Goal: Information Seeking & Learning: Check status

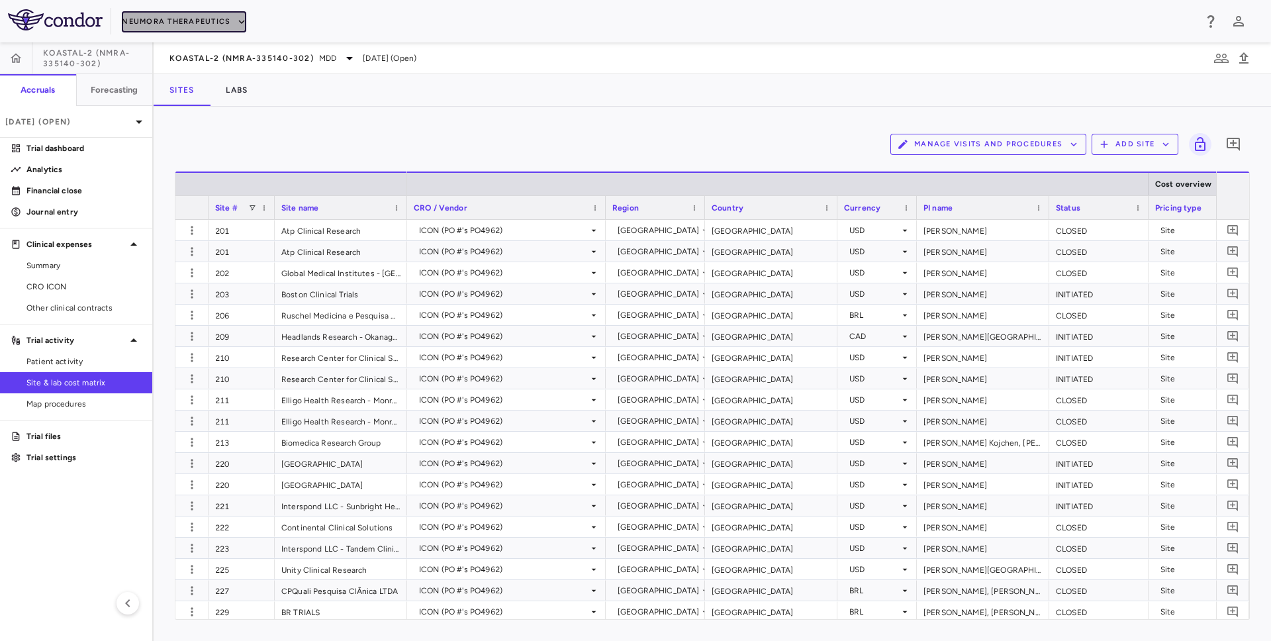
click at [187, 19] on button "Neumora Therapeutics" at bounding box center [184, 21] width 124 height 21
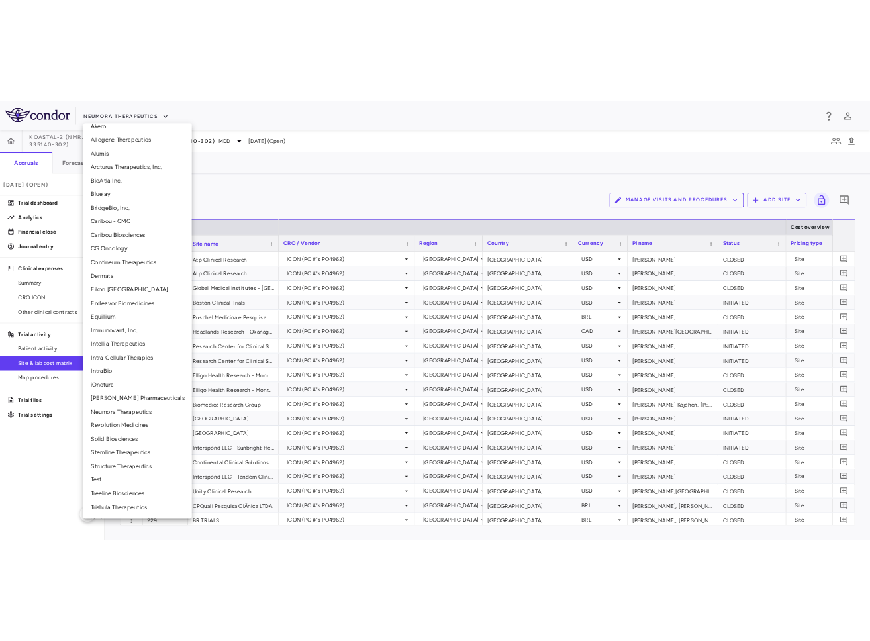
scroll to position [148, 0]
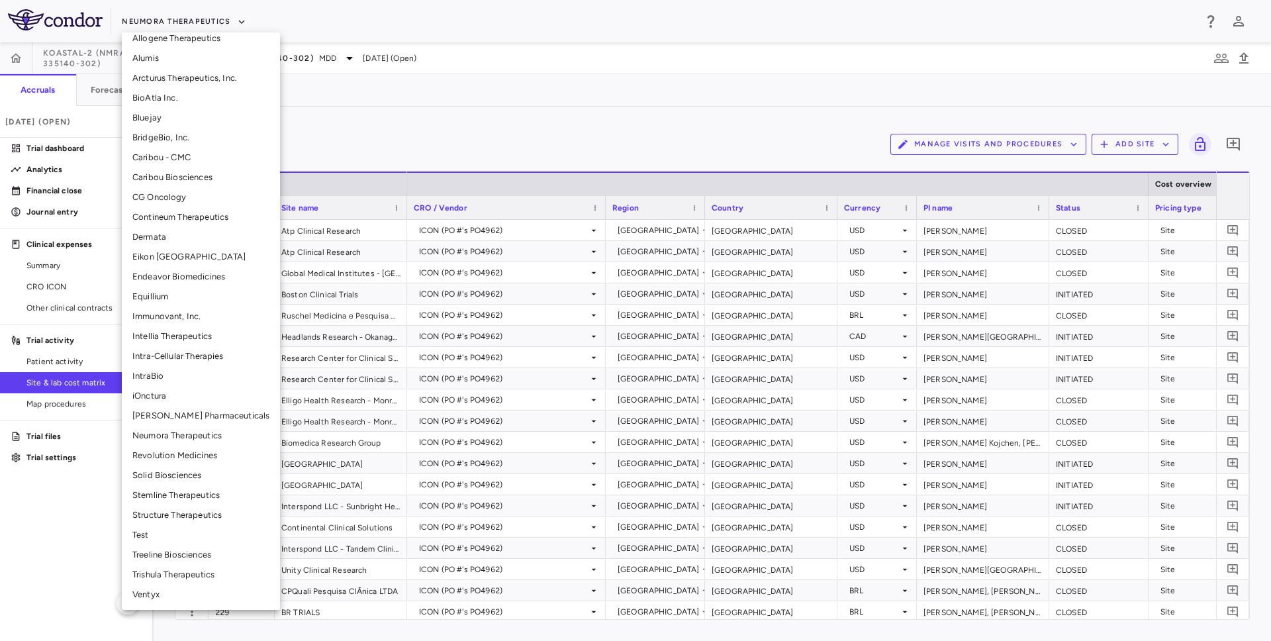
click at [172, 341] on li "Intellia Therapeutics" at bounding box center [201, 336] width 158 height 20
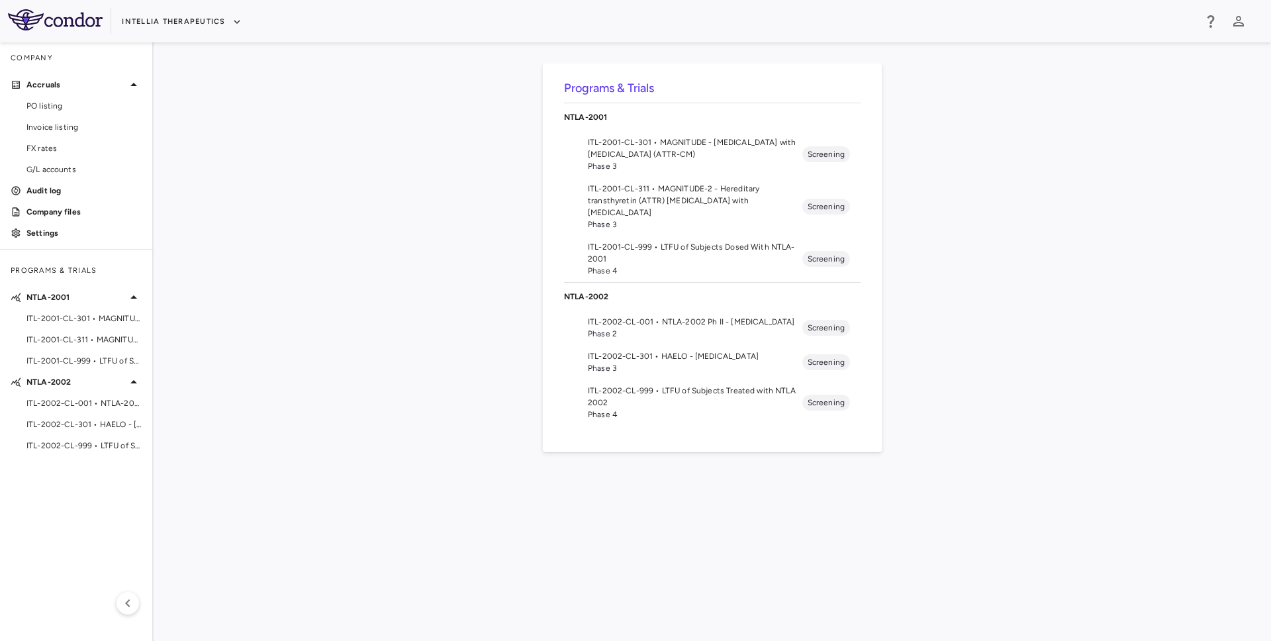
click at [689, 190] on span "ITL-2001-CL-311 • MAGNITUDE-2 - Hereditary transthyretin (ATTR) amyloidosis wit…" at bounding box center [695, 201] width 215 height 36
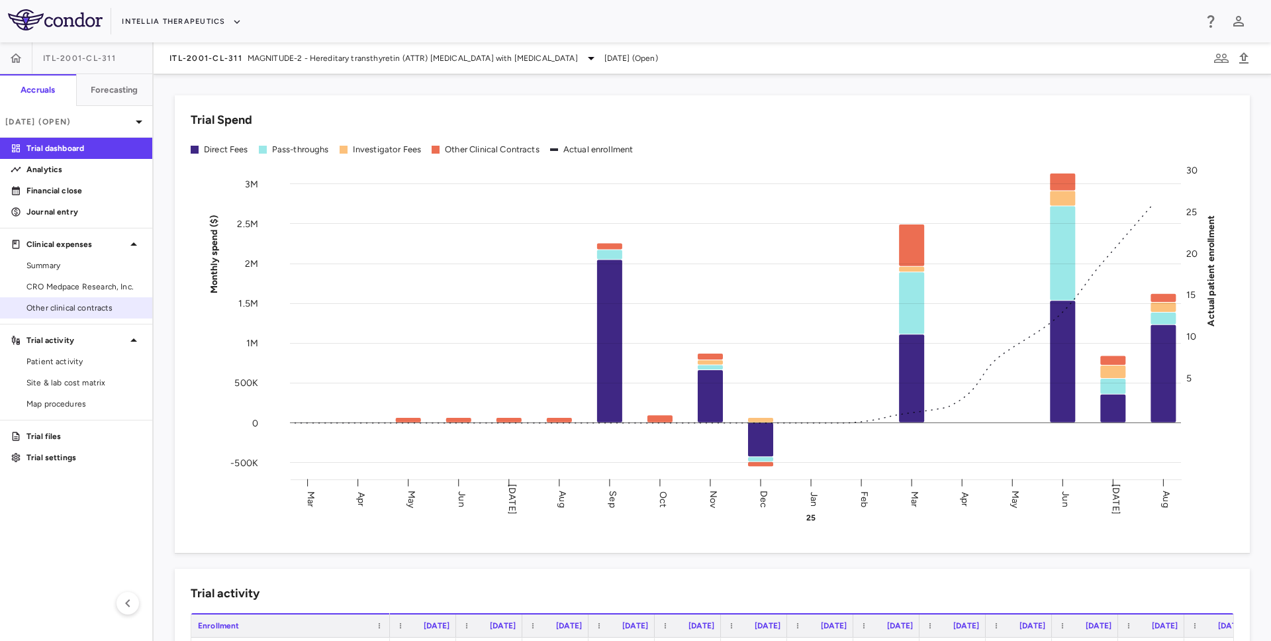
click at [107, 307] on span "Other clinical contracts" at bounding box center [83, 308] width 115 height 12
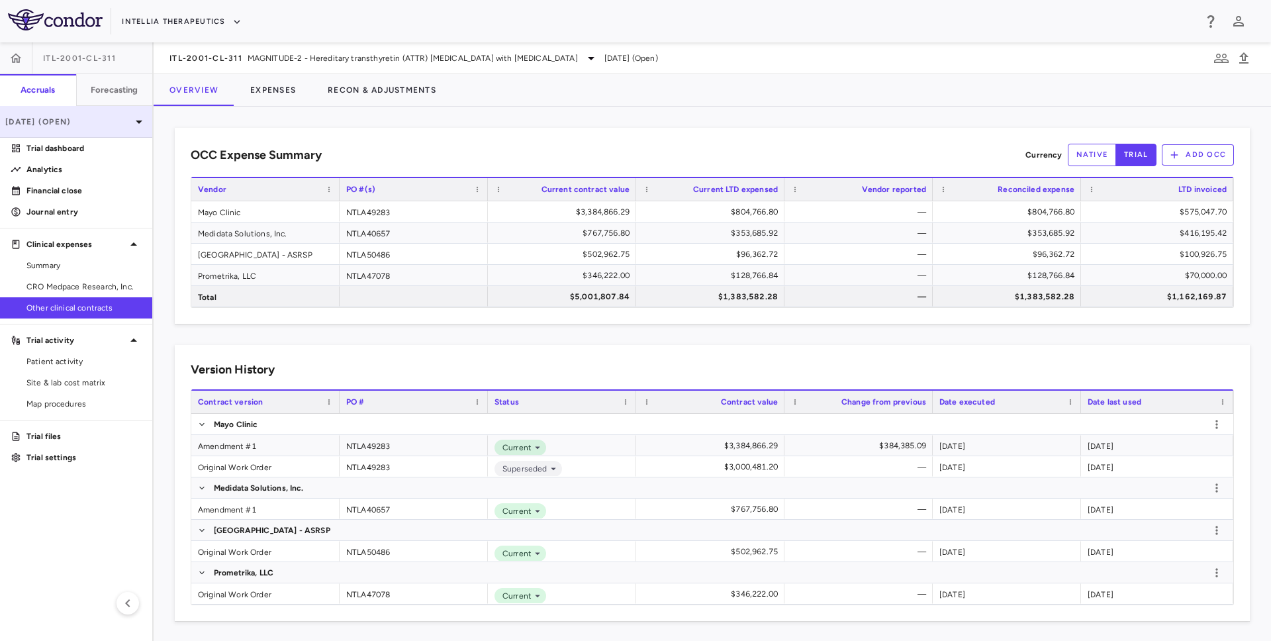
click at [106, 116] on p "Aug 2025 (Open)" at bounding box center [68, 122] width 126 height 12
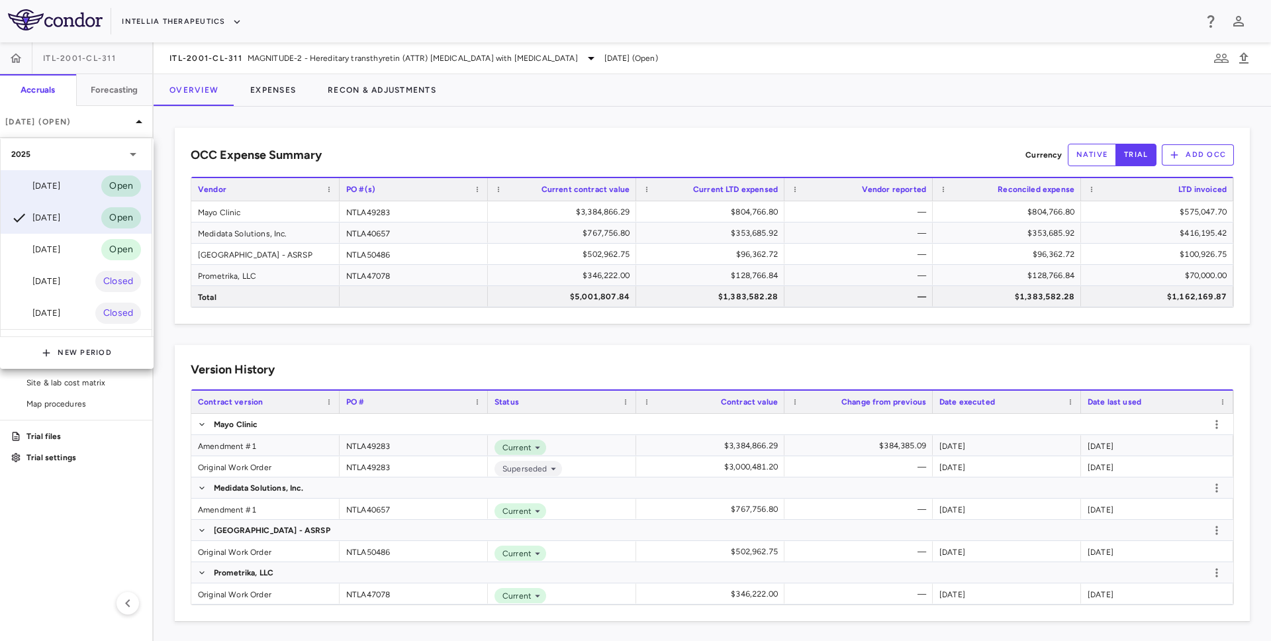
click at [79, 187] on div "Sep 2025 Open" at bounding box center [76, 186] width 151 height 32
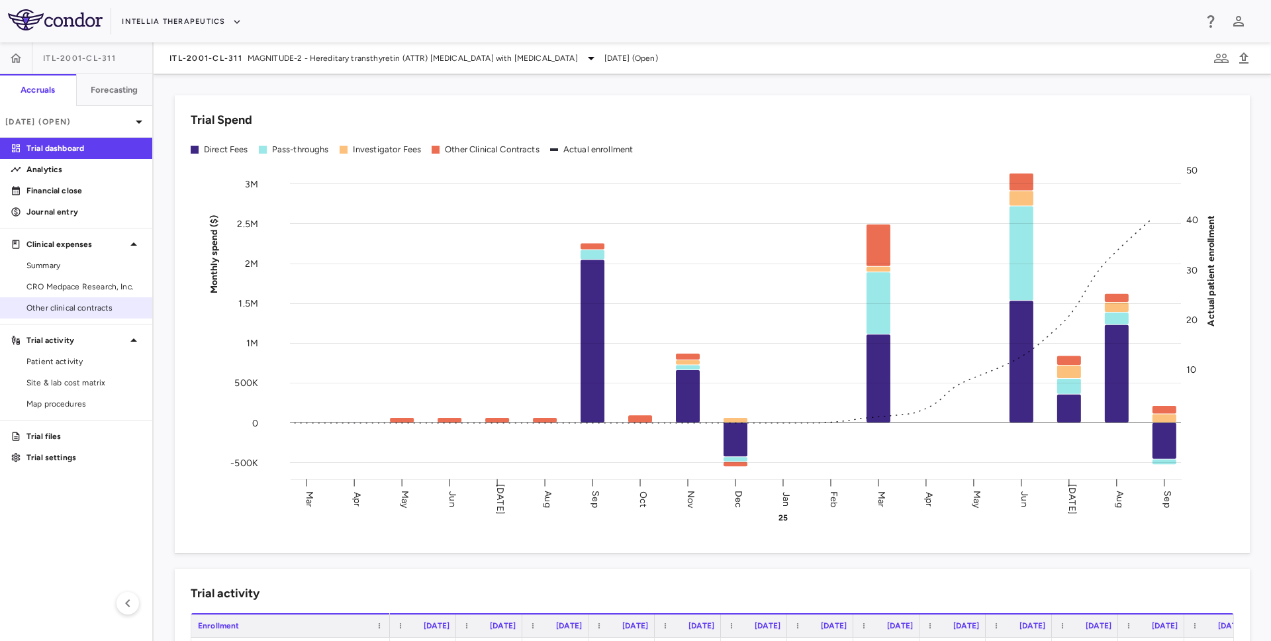
click at [115, 304] on span "Other clinical contracts" at bounding box center [83, 308] width 115 height 12
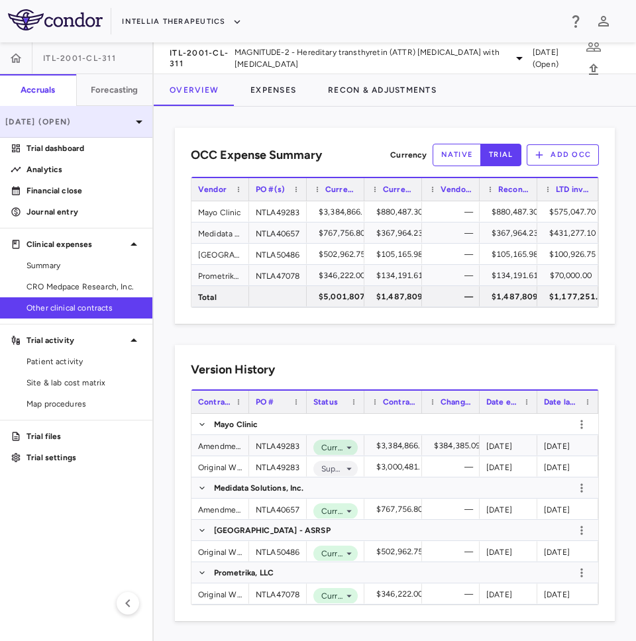
click at [128, 111] on div "[DATE] (Open)" at bounding box center [76, 122] width 152 height 32
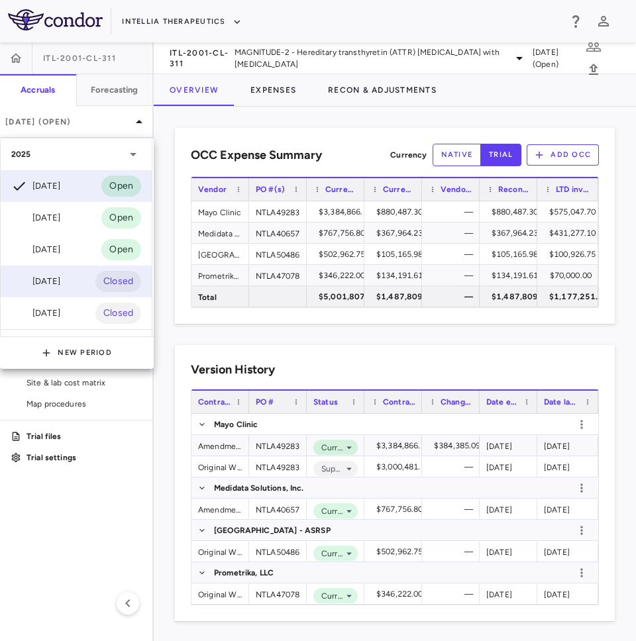
click at [54, 278] on div "Jun 2025" at bounding box center [35, 281] width 49 height 16
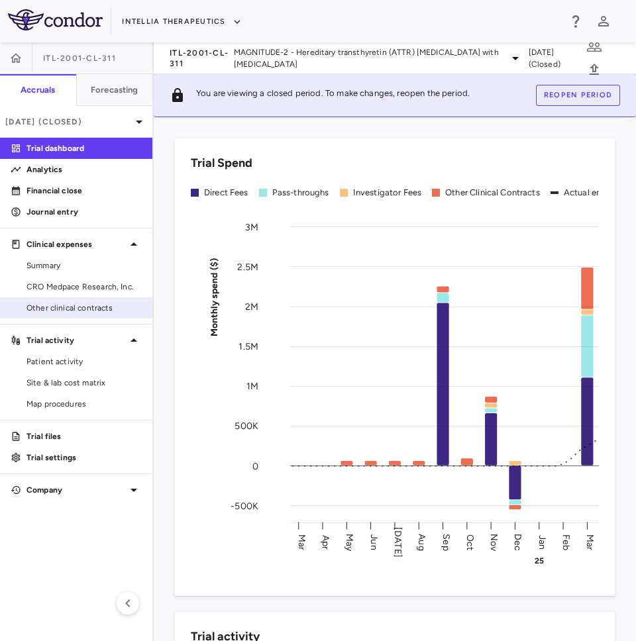
click at [72, 315] on link "Other clinical contracts" at bounding box center [76, 308] width 152 height 20
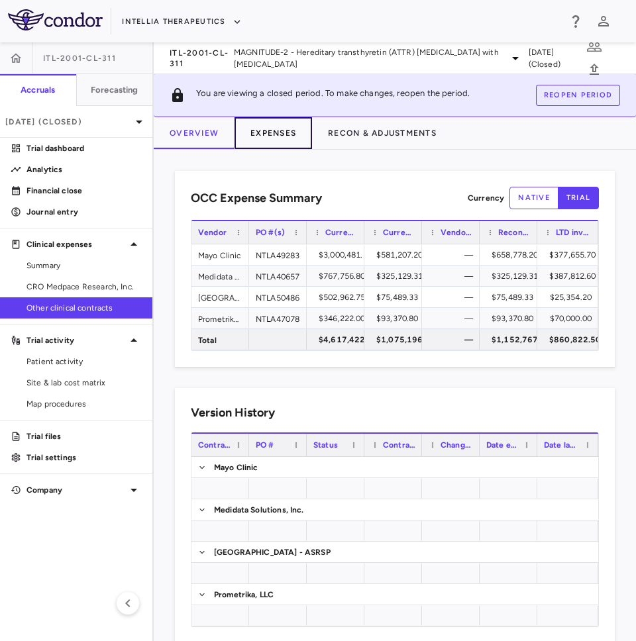
click at [285, 134] on button "Expenses" at bounding box center [272, 133] width 77 height 32
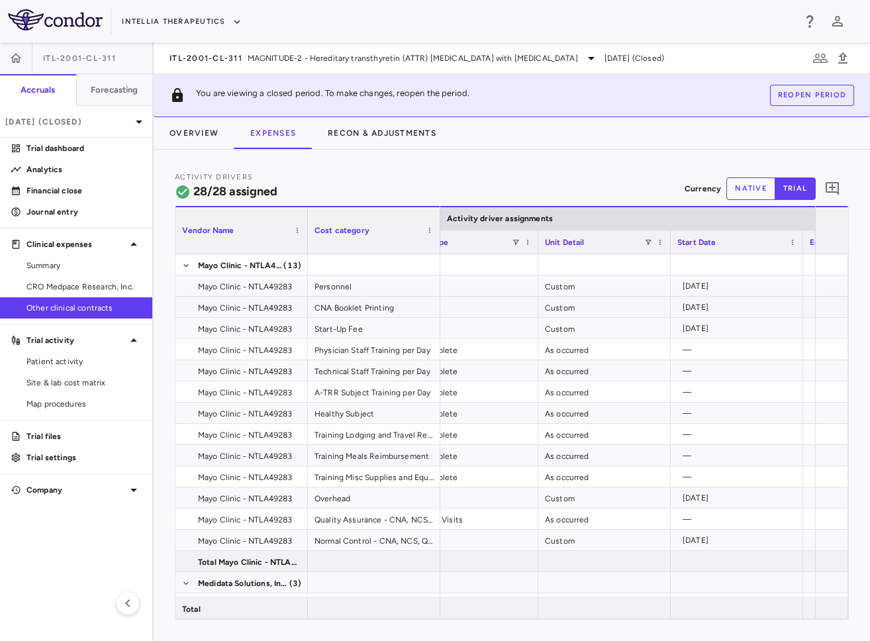
scroll to position [0, 434]
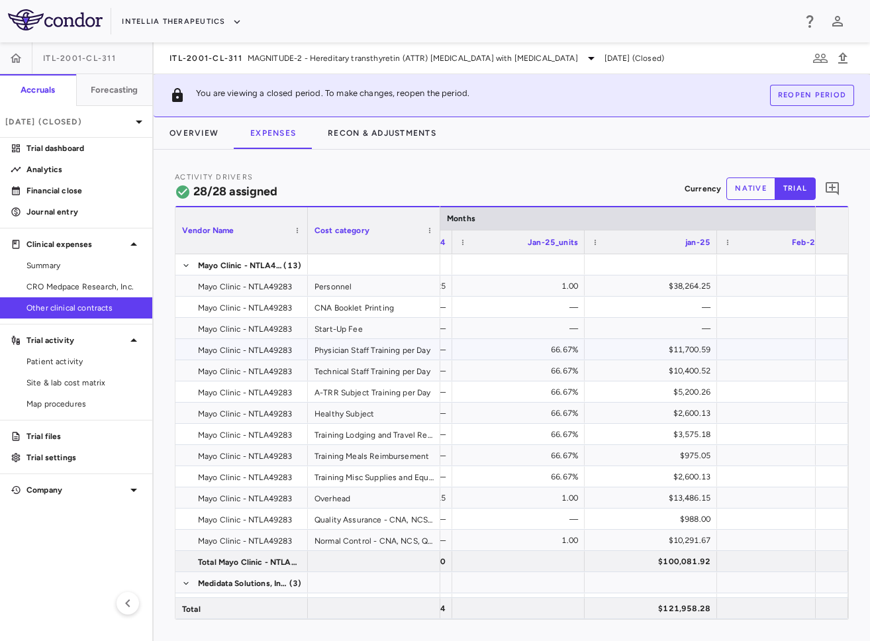
click at [682, 356] on div "$11,700.59" at bounding box center [654, 349] width 114 height 21
click at [561, 352] on div "66.67%" at bounding box center [521, 349] width 114 height 21
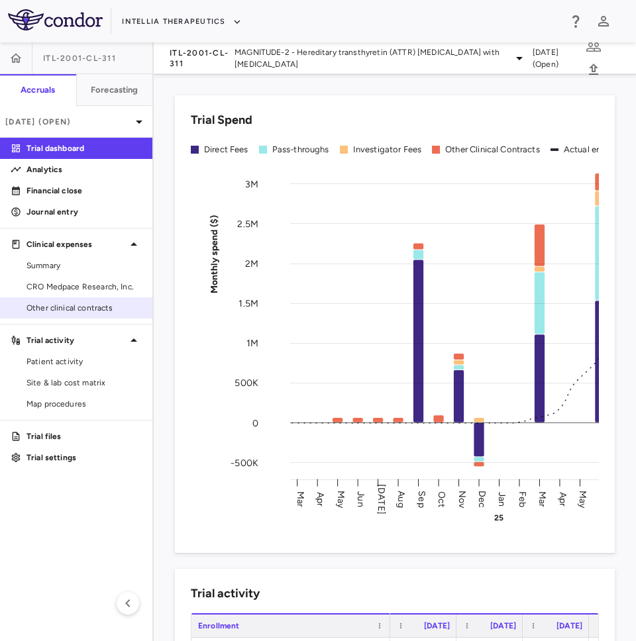
click at [58, 297] on div "Other clinical contracts" at bounding box center [76, 307] width 152 height 21
click at [60, 304] on span "Other clinical contracts" at bounding box center [83, 308] width 115 height 12
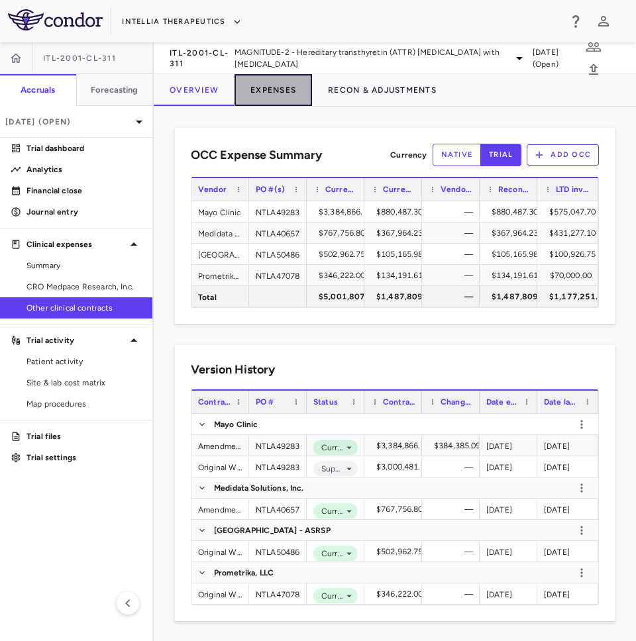
click at [264, 91] on button "Expenses" at bounding box center [272, 90] width 77 height 32
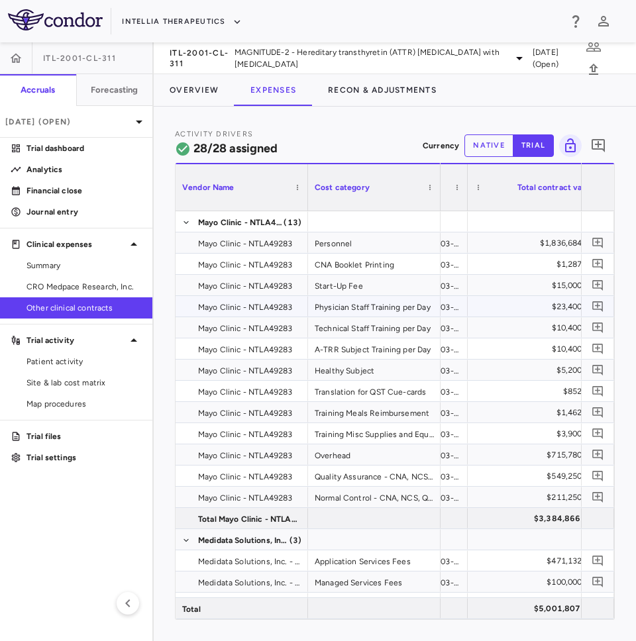
scroll to position [0, 142]
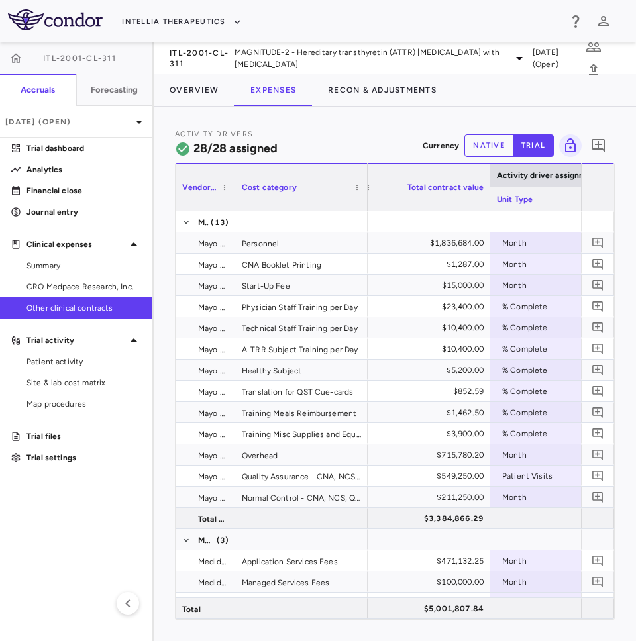
drag, startPoint x: 306, startPoint y: 195, endPoint x: 224, endPoint y: 211, distance: 83.6
click at [224, 211] on div "Vendor Name Cost category Activity driver assignments G/L account" at bounding box center [394, 391] width 438 height 456
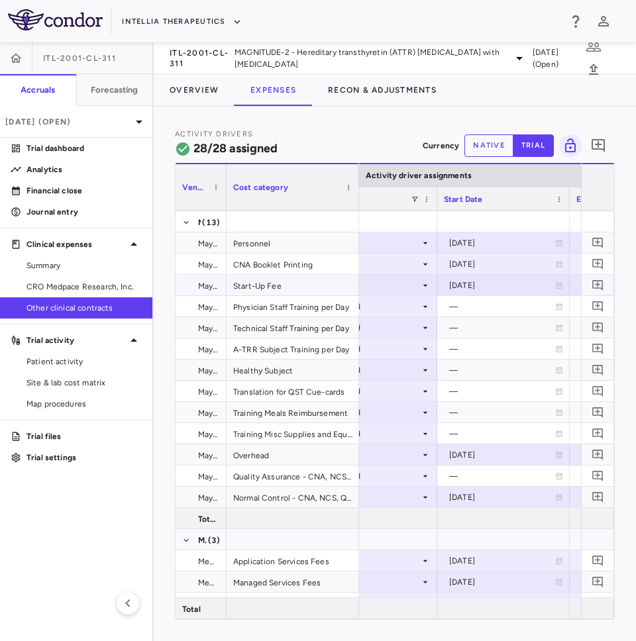
scroll to position [0, 0]
